Goal: Task Accomplishment & Management: Manage account settings

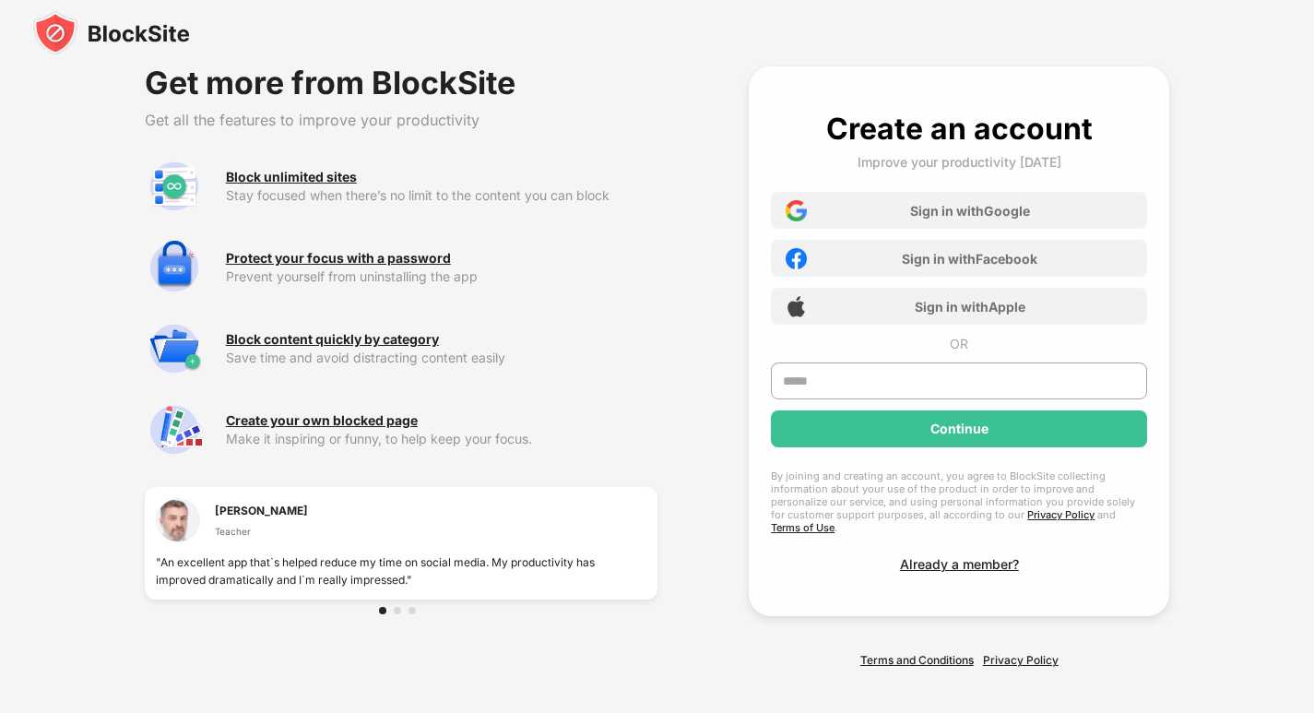
click at [126, 36] on img at bounding box center [111, 33] width 157 height 44
click at [42, 36] on html "Get more from BlockSite Get all the features to improve your productivity Block…" at bounding box center [657, 366] width 1314 height 733
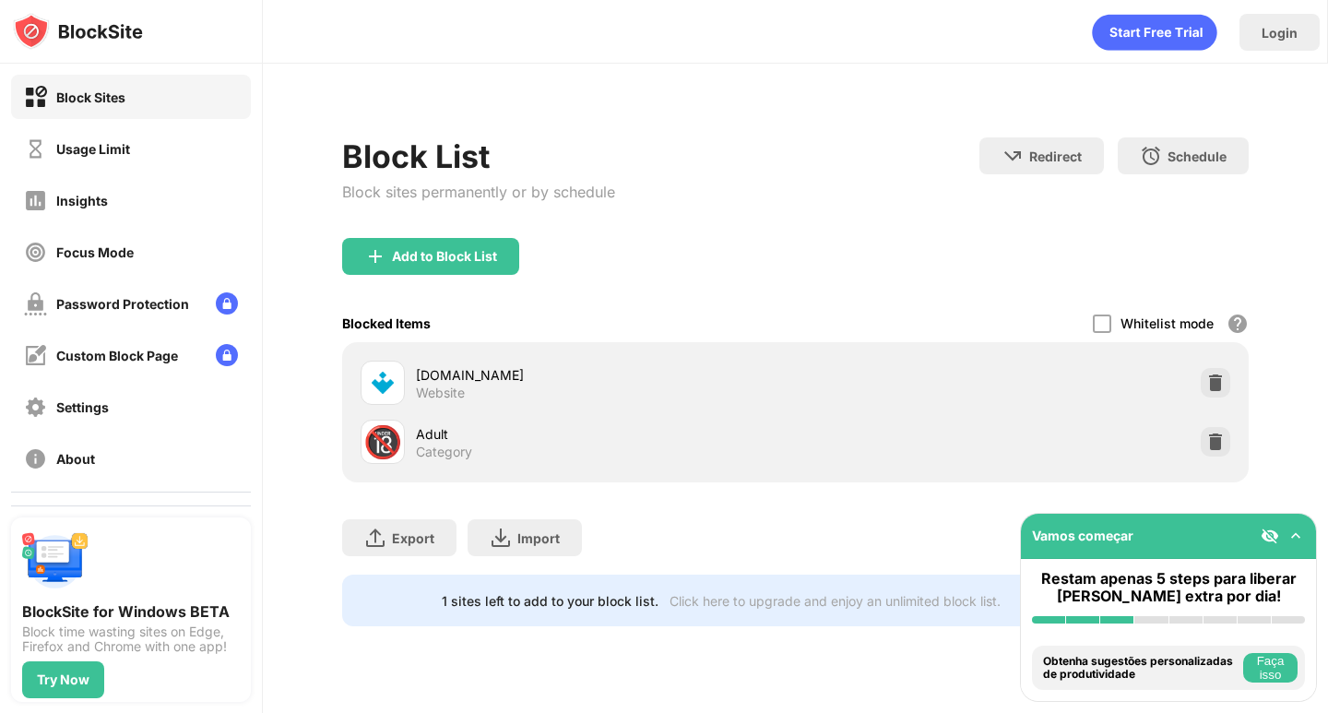
click at [584, 160] on div "Block List" at bounding box center [478, 156] width 273 height 38
drag, startPoint x: 520, startPoint y: 373, endPoint x: 414, endPoint y: 375, distance: 106.1
click at [414, 375] on div "[DOMAIN_NAME] Website" at bounding box center [578, 383] width 434 height 44
drag, startPoint x: 414, startPoint y: 375, endPoint x: 471, endPoint y: 375, distance: 57.2
click at [470, 375] on div "[DOMAIN_NAME] Website" at bounding box center [578, 383] width 434 height 44
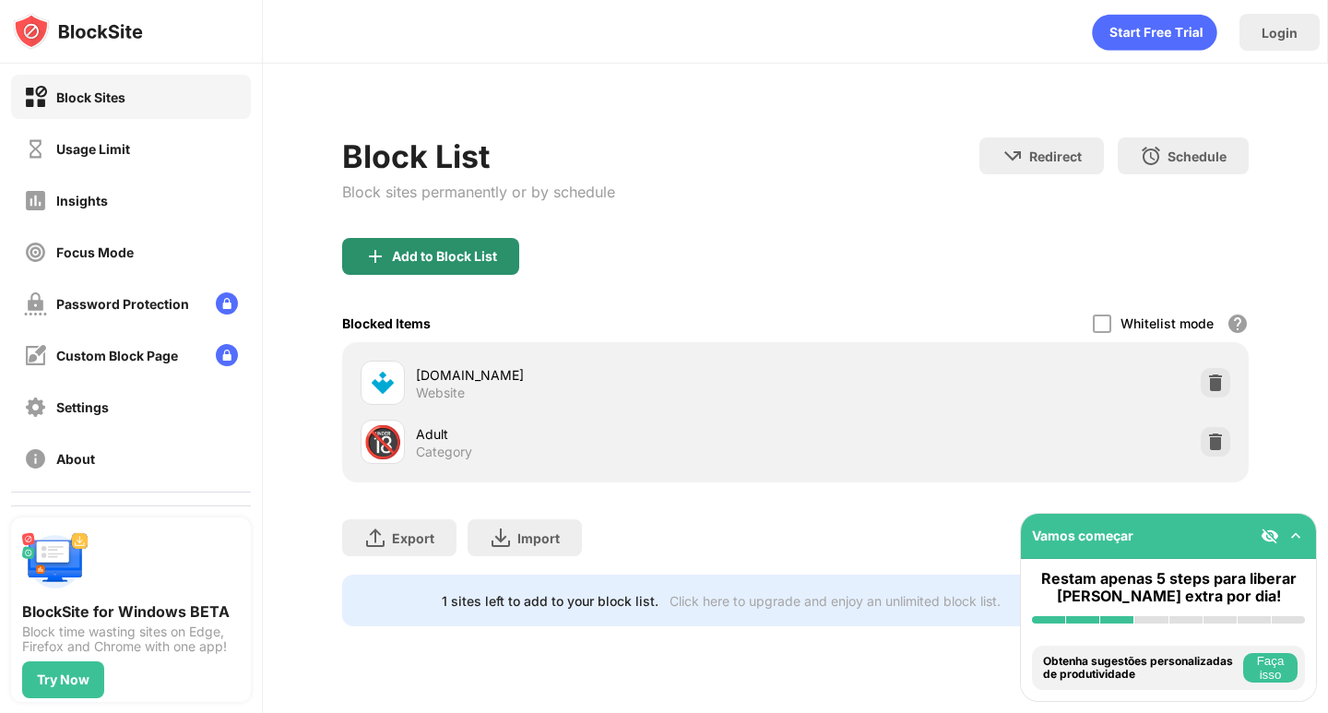
click at [434, 272] on div "Add to Block List" at bounding box center [430, 256] width 177 height 37
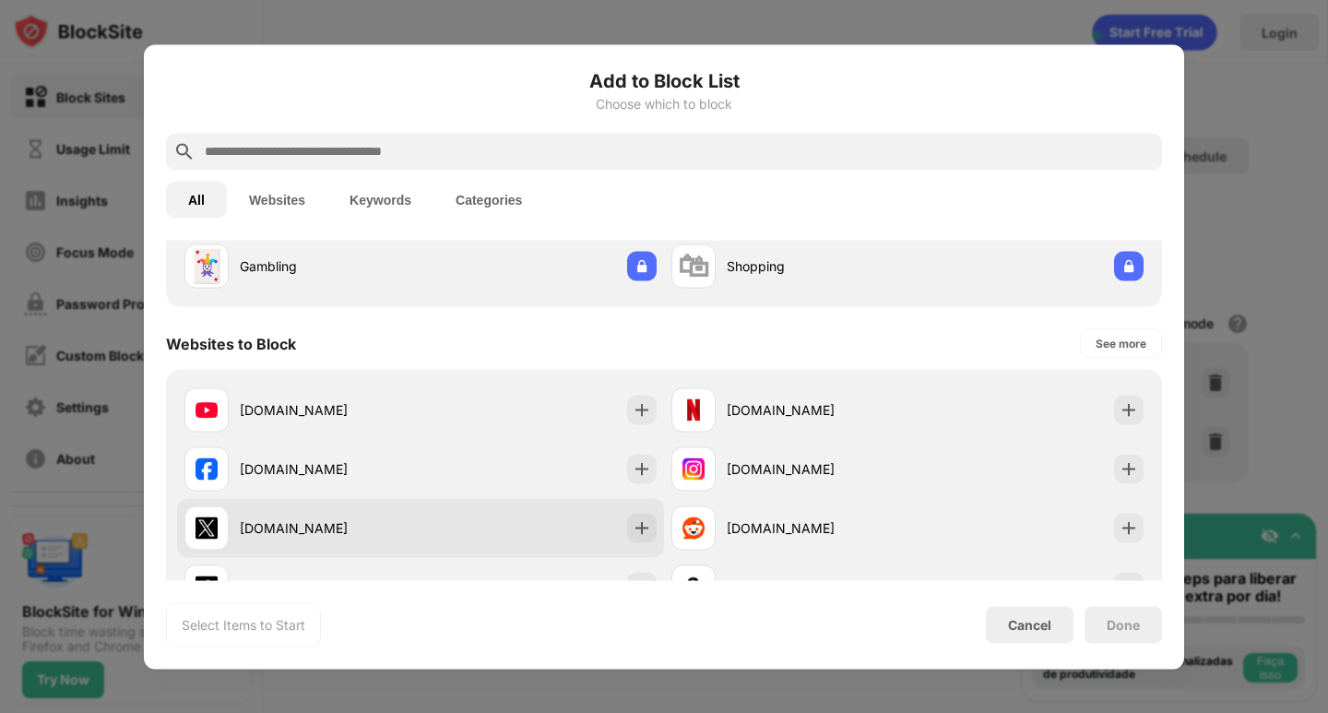
scroll to position [277, 0]
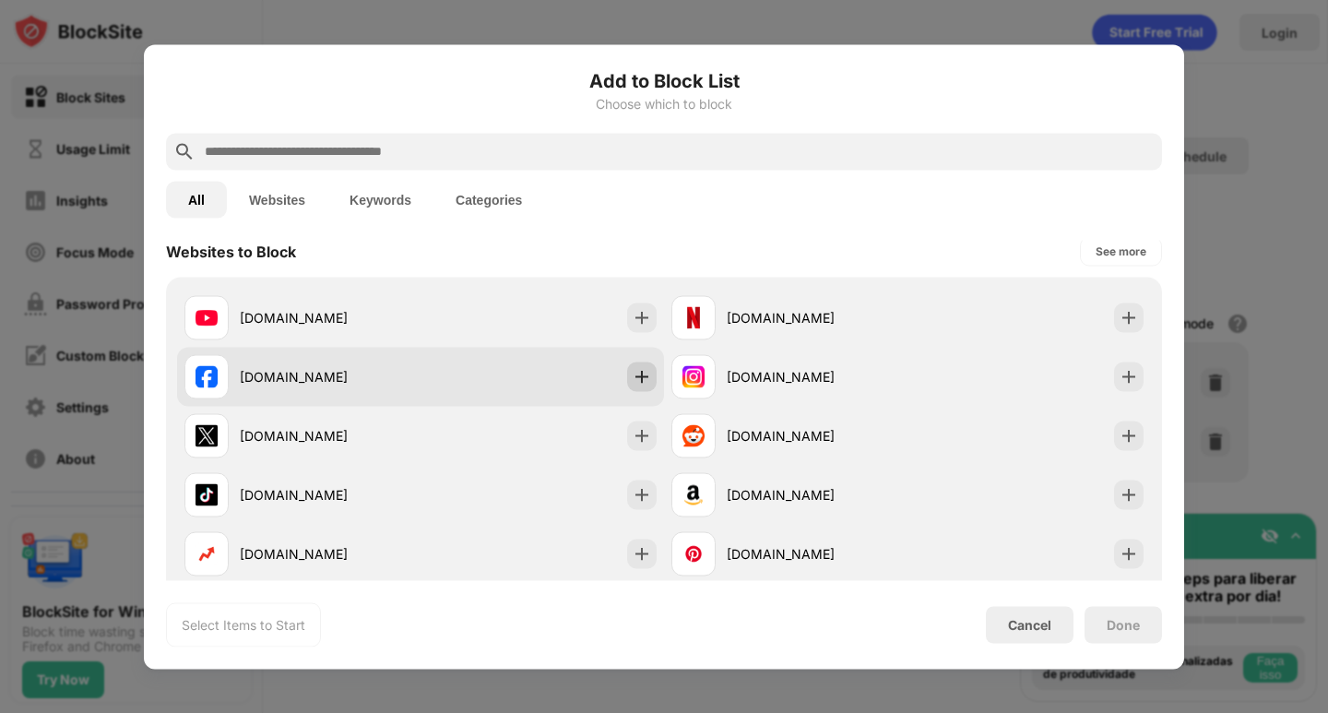
click at [635, 369] on img at bounding box center [642, 376] width 18 height 18
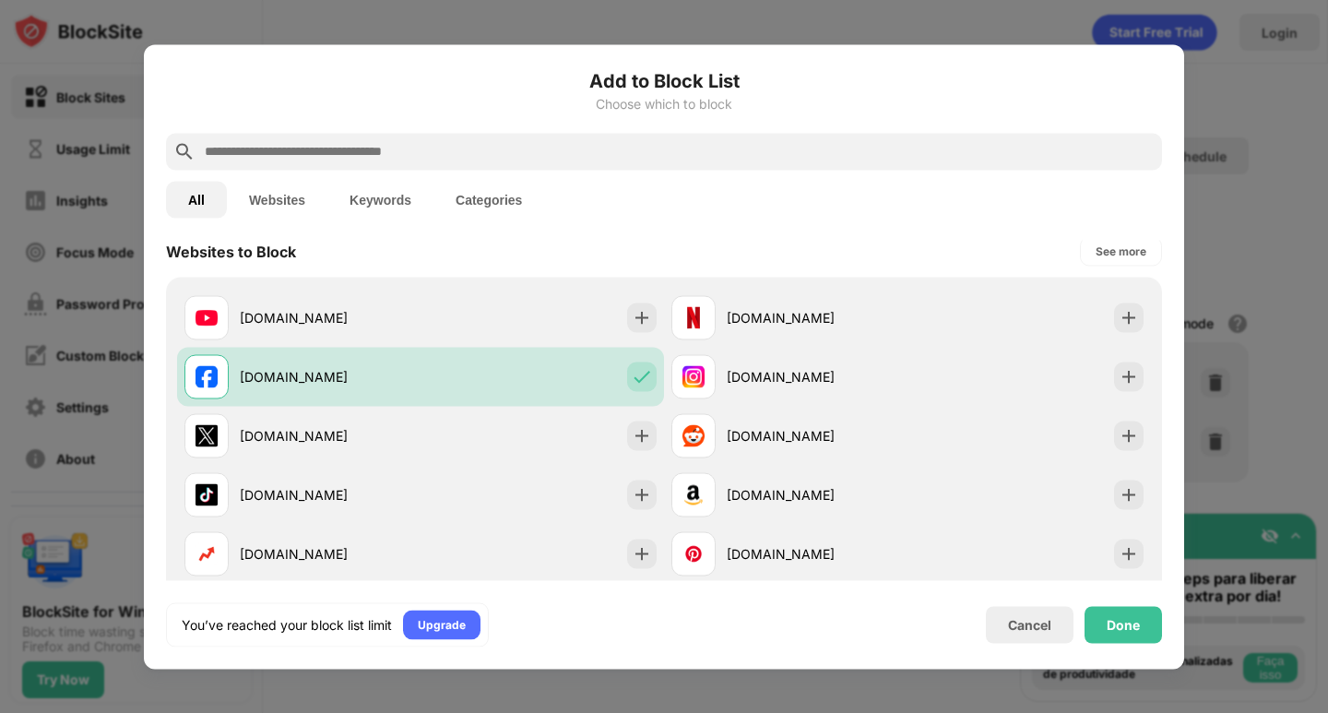
click at [1132, 623] on div "Done" at bounding box center [1123, 624] width 33 height 15
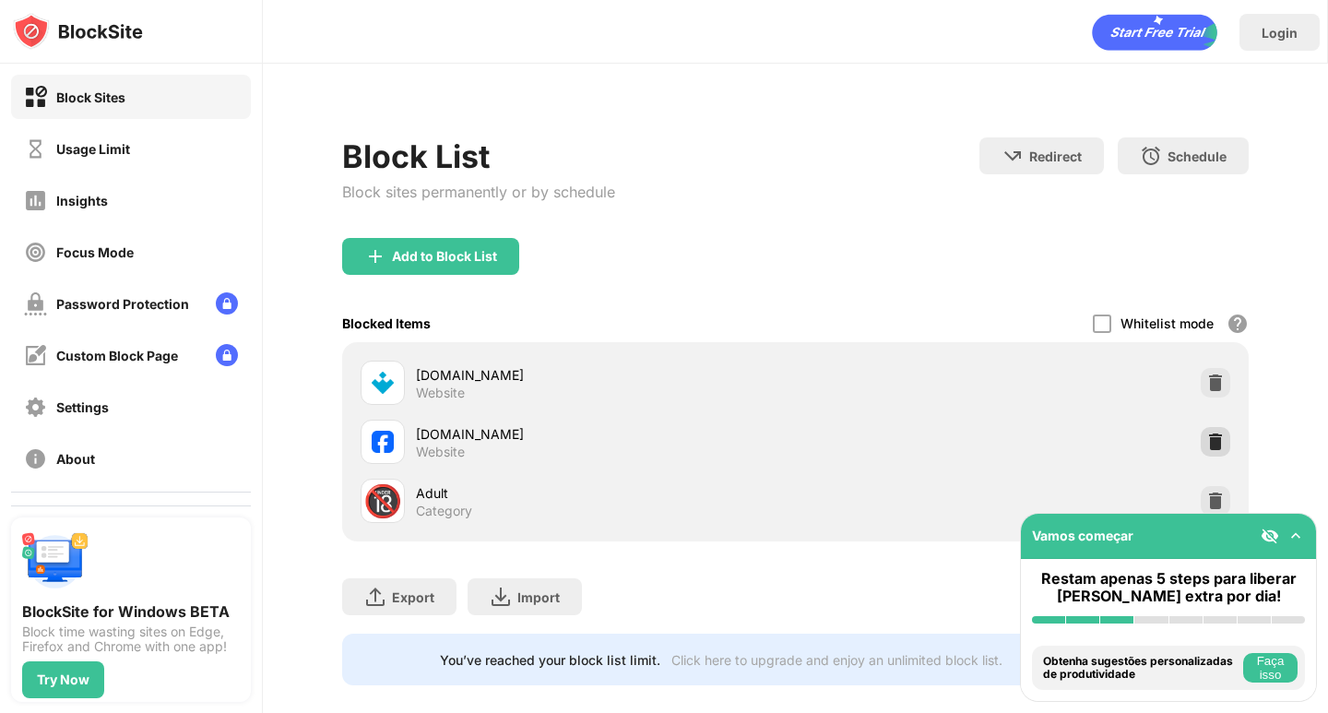
click at [1206, 444] on img at bounding box center [1215, 442] width 18 height 18
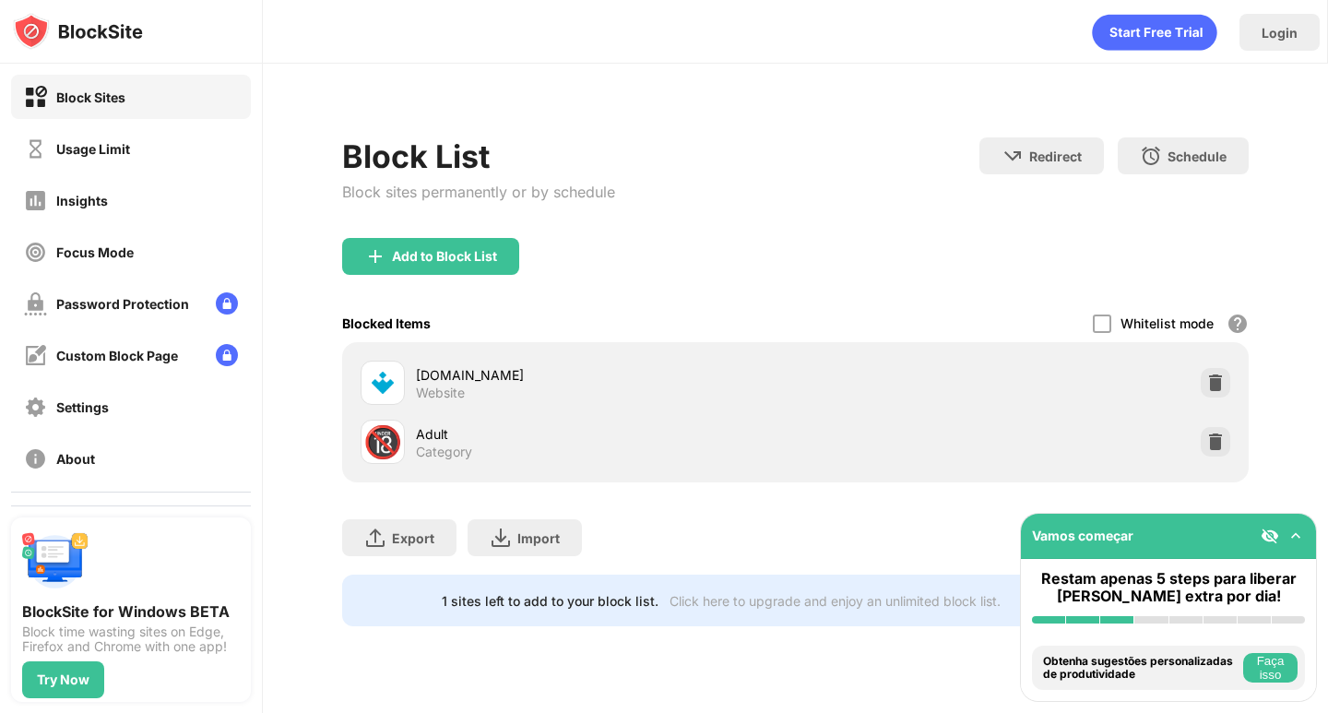
click at [1300, 534] on img at bounding box center [1295, 536] width 18 height 18
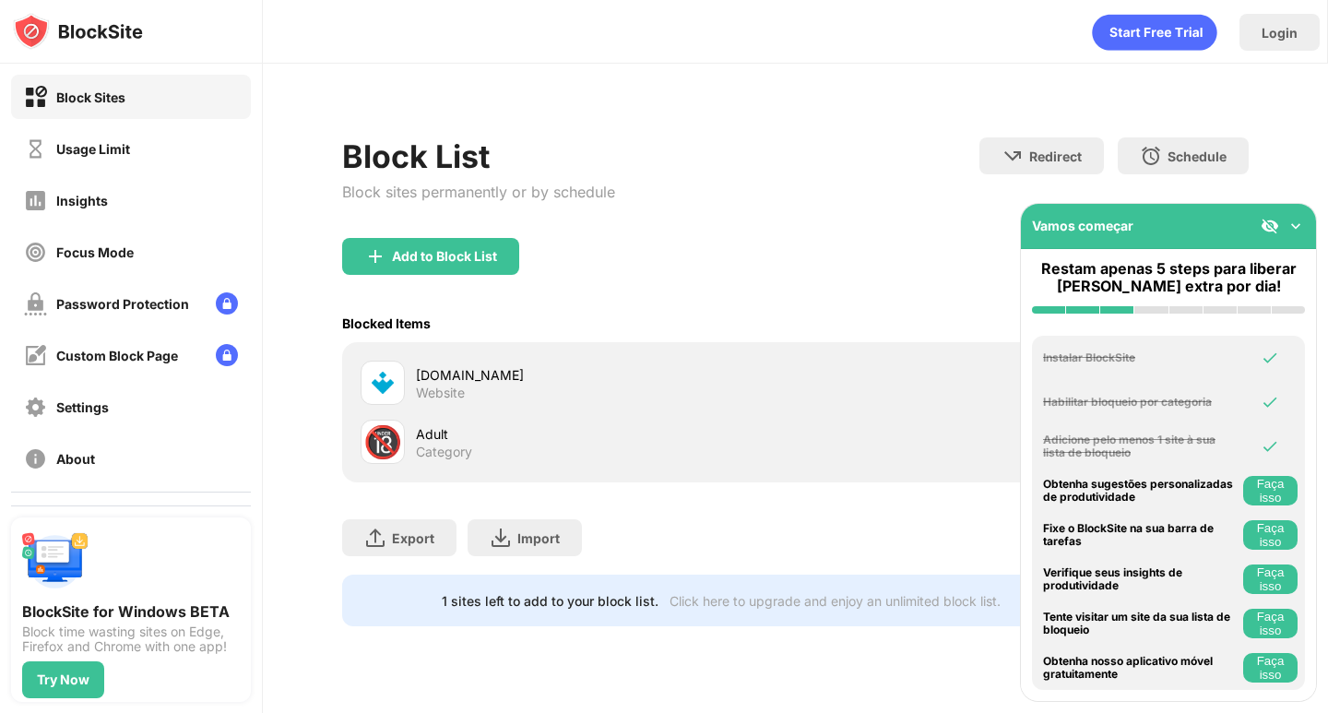
click at [1288, 233] on img at bounding box center [1295, 226] width 18 height 18
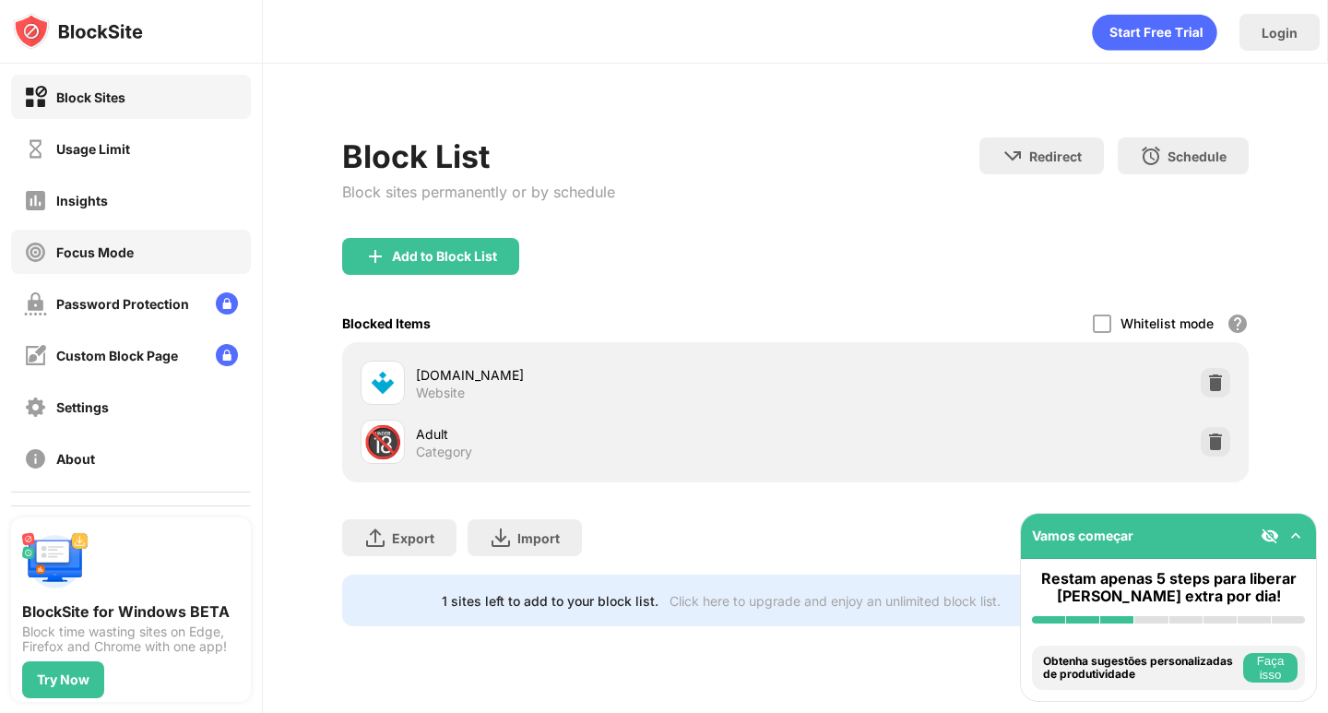
click at [116, 241] on div "Focus Mode" at bounding box center [79, 252] width 110 height 23
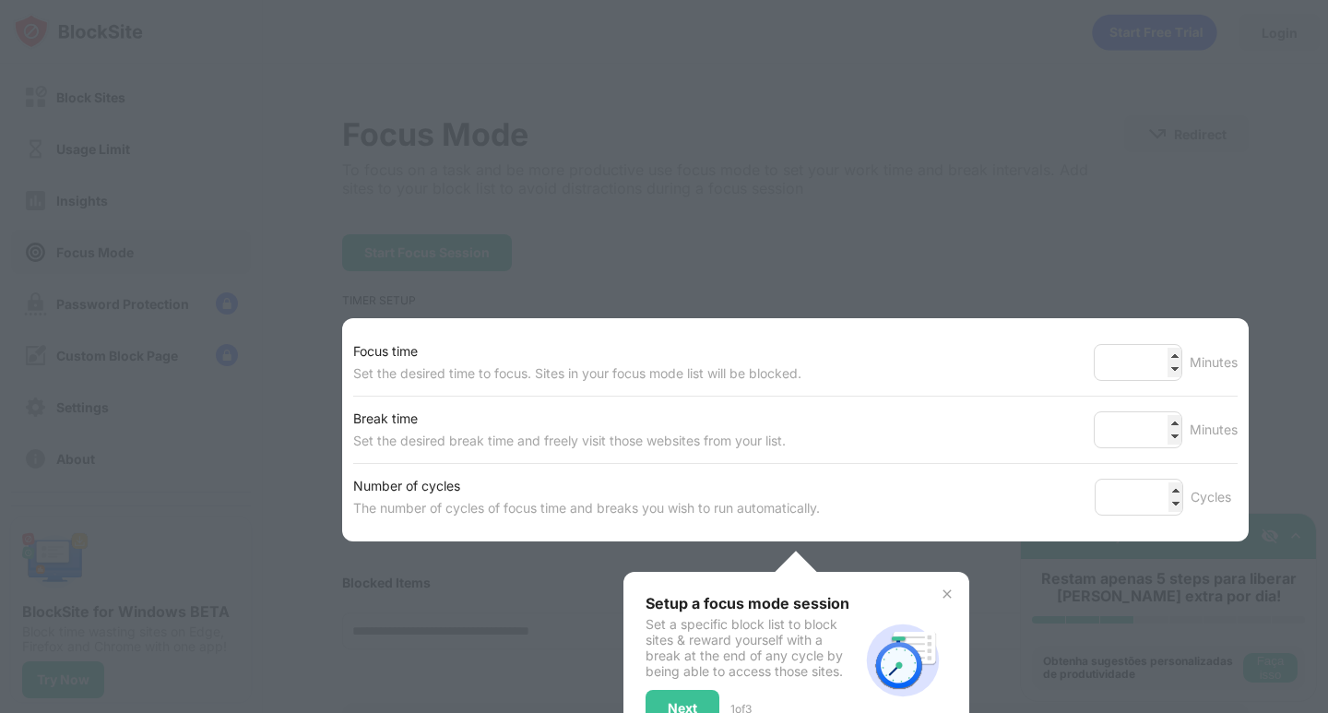
click at [601, 212] on div at bounding box center [664, 356] width 1328 height 713
click at [604, 433] on div "Set the desired break time and freely visit those websites from your list." at bounding box center [569, 441] width 433 height 22
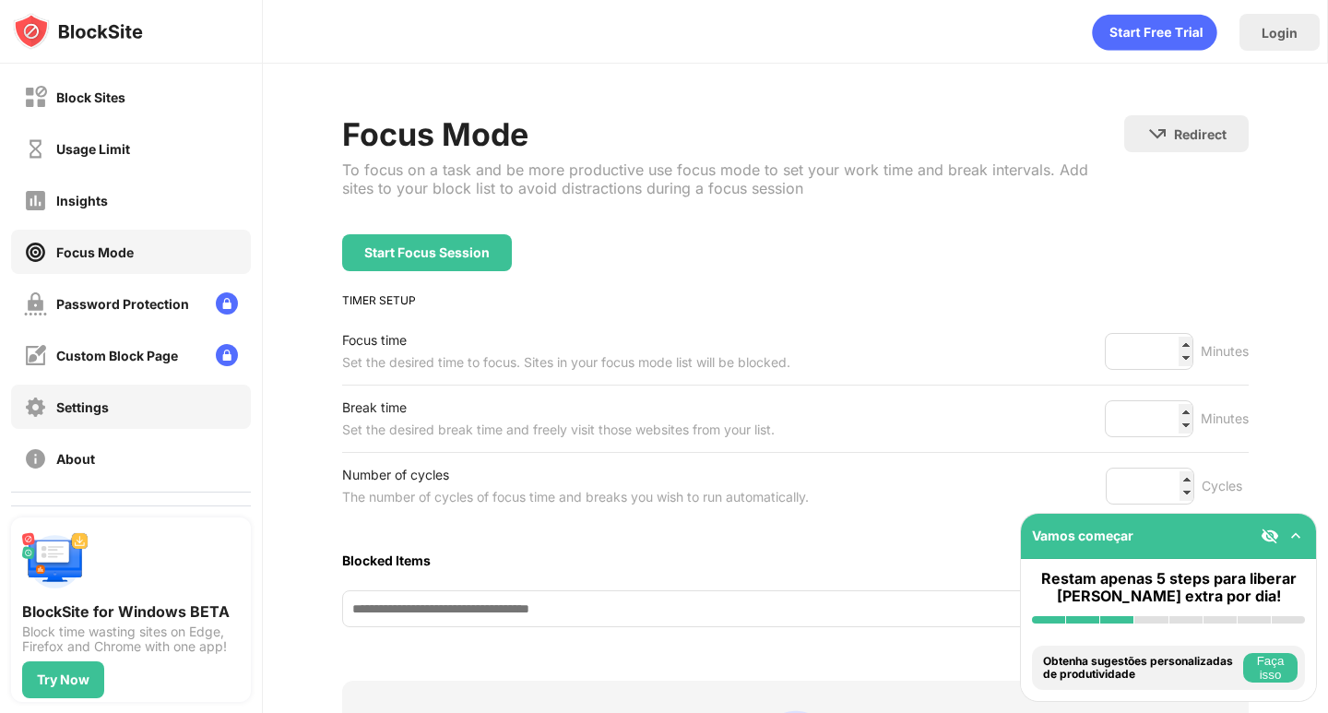
click at [148, 399] on div "Settings" at bounding box center [131, 407] width 240 height 44
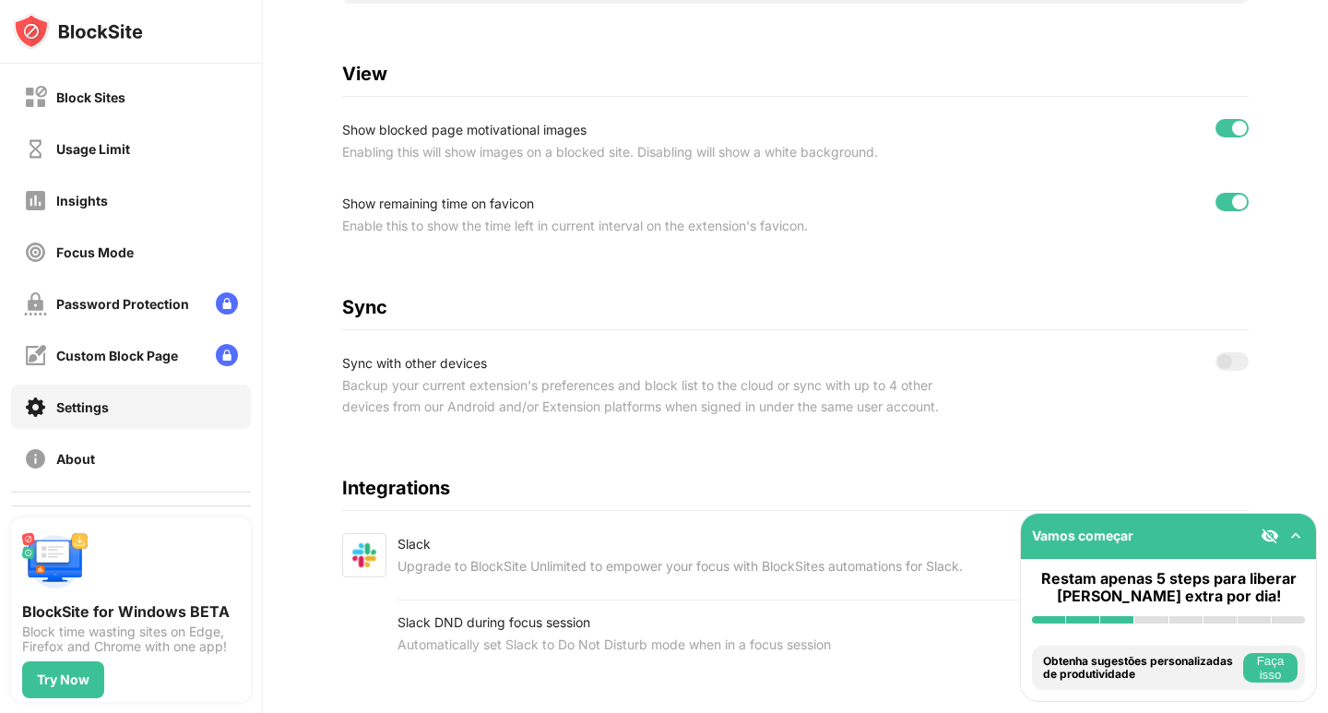
scroll to position [683, 0]
